Goal: Transaction & Acquisition: Purchase product/service

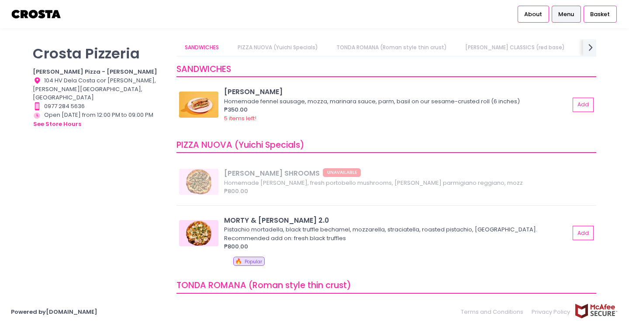
click at [567, 13] on span "Menu" at bounding box center [566, 14] width 16 height 9
click at [280, 49] on link "PIZZA NUOVA (Yuichi Specials)" at bounding box center [277, 47] width 97 height 17
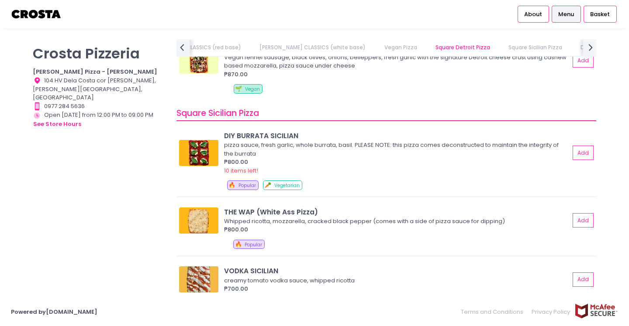
scroll to position [1146, 0]
click at [199, 157] on img at bounding box center [198, 154] width 39 height 26
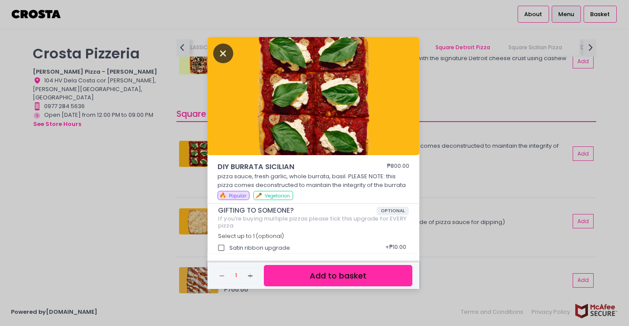
click at [220, 53] on icon "Close" at bounding box center [223, 54] width 20 height 20
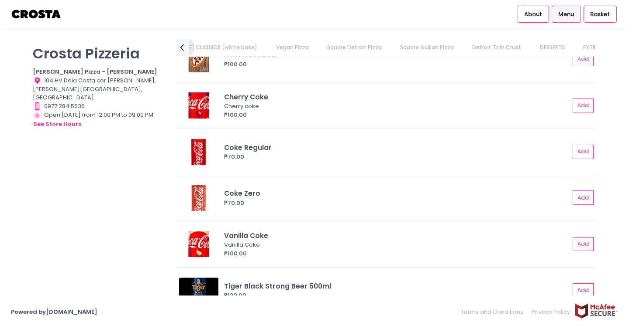
scroll to position [2070, 0]
